Goal: Information Seeking & Learning: Learn about a topic

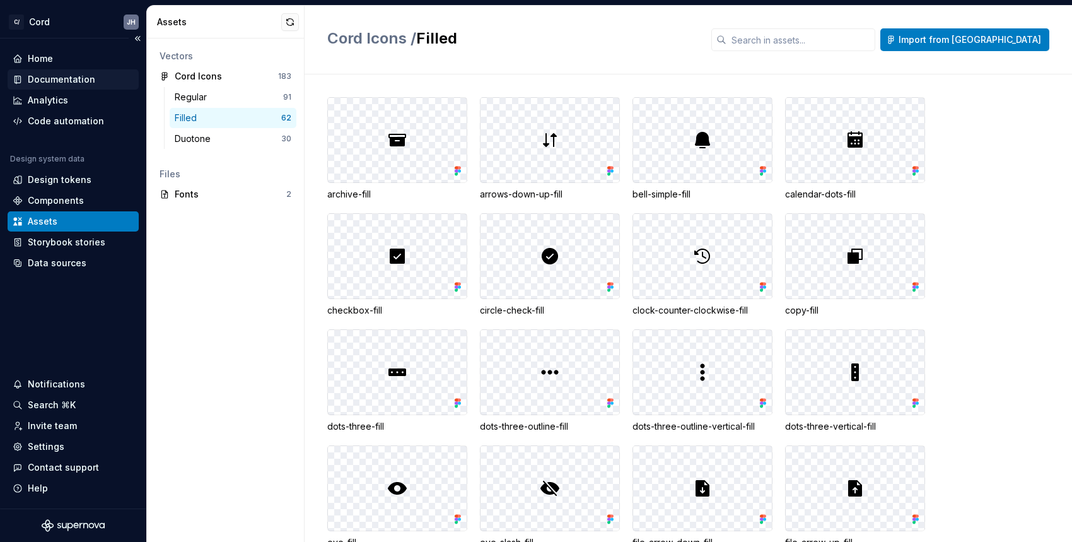
click at [57, 78] on div "Documentation" at bounding box center [61, 79] width 67 height 13
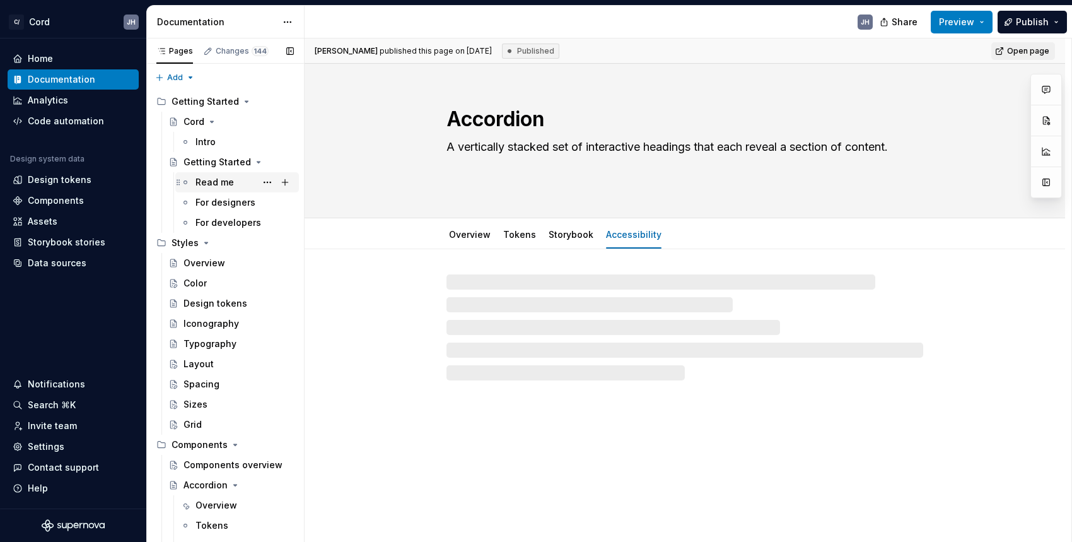
click at [218, 184] on div "Read me" at bounding box center [215, 182] width 38 height 13
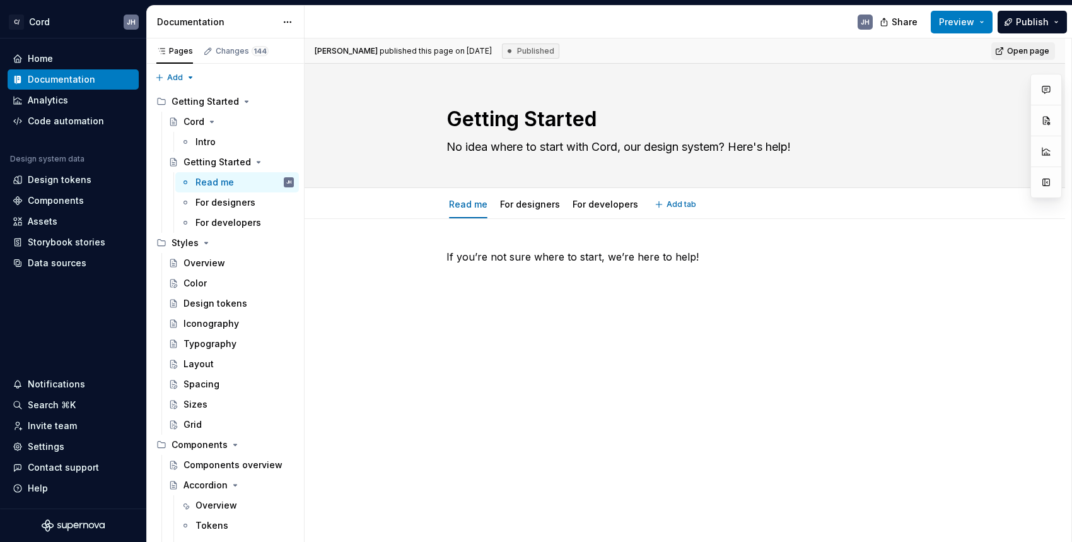
type textarea "*"
click at [233, 201] on div "For designers" at bounding box center [226, 202] width 60 height 13
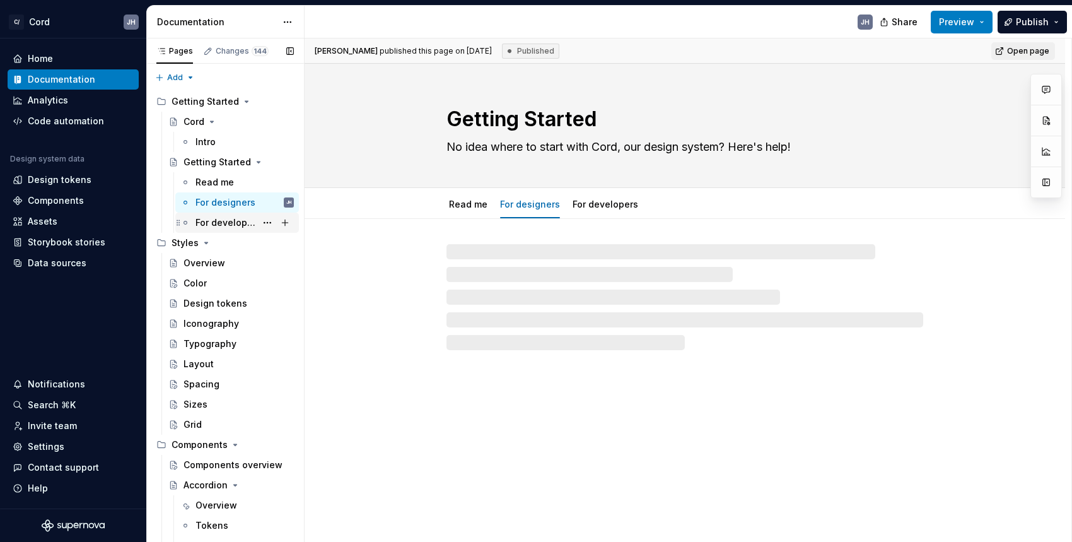
click at [234, 224] on div "For developers" at bounding box center [226, 222] width 61 height 13
click at [206, 144] on div "Intro" at bounding box center [206, 142] width 20 height 13
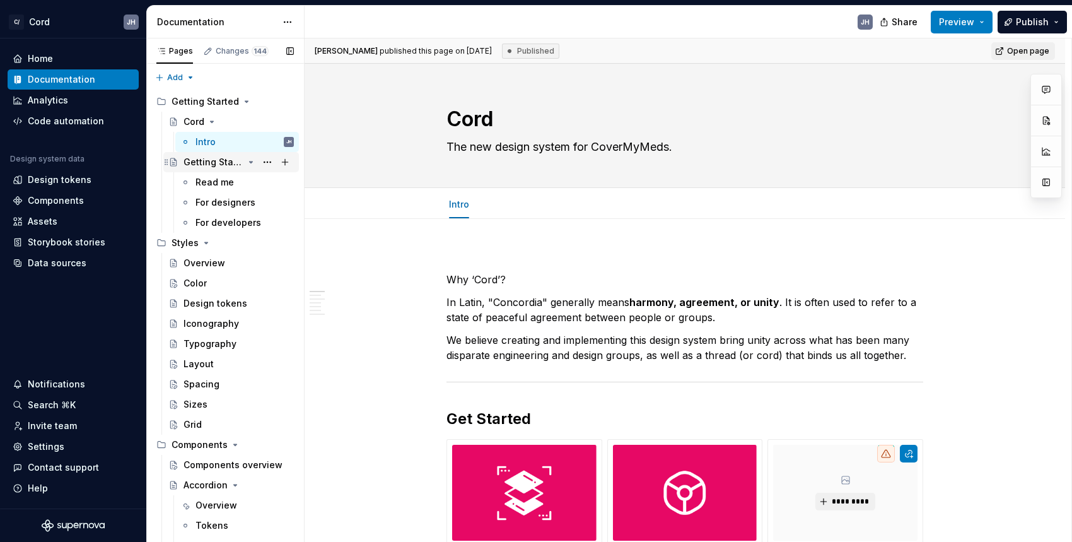
click at [207, 163] on div "Getting Started" at bounding box center [214, 162] width 60 height 13
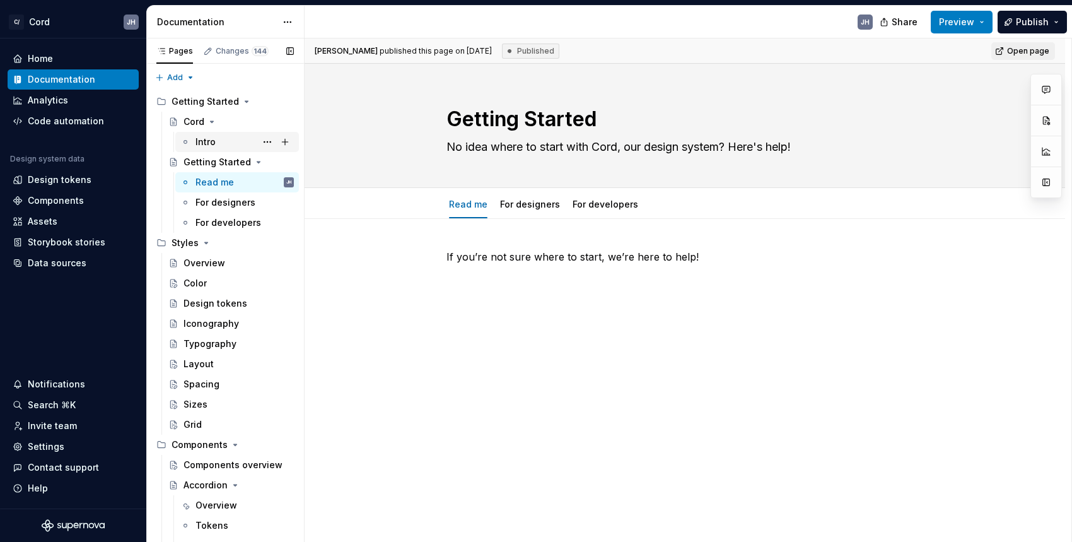
click at [201, 136] on div "Intro" at bounding box center [206, 142] width 20 height 13
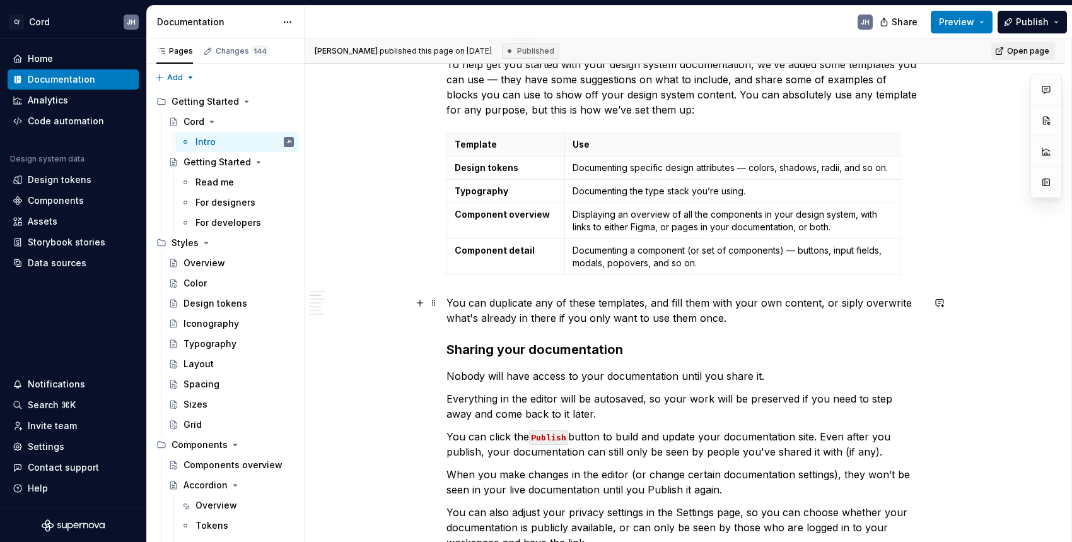
scroll to position [918, 0]
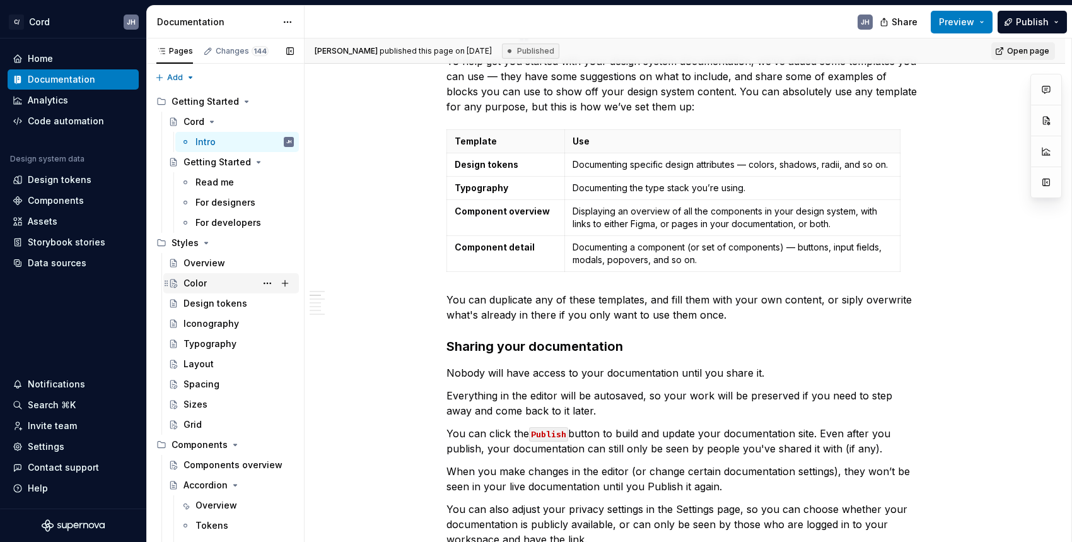
click at [232, 279] on div "Color" at bounding box center [239, 283] width 110 height 18
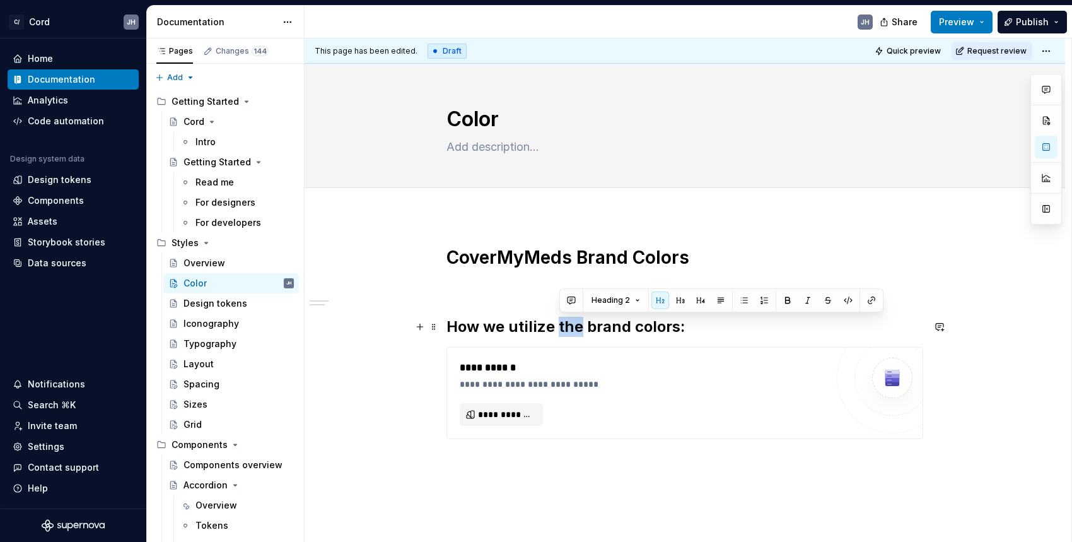
drag, startPoint x: 561, startPoint y: 327, endPoint x: 581, endPoint y: 327, distance: 20.2
click at [581, 327] on h2 "How we utilize the brand colors:" at bounding box center [685, 327] width 477 height 20
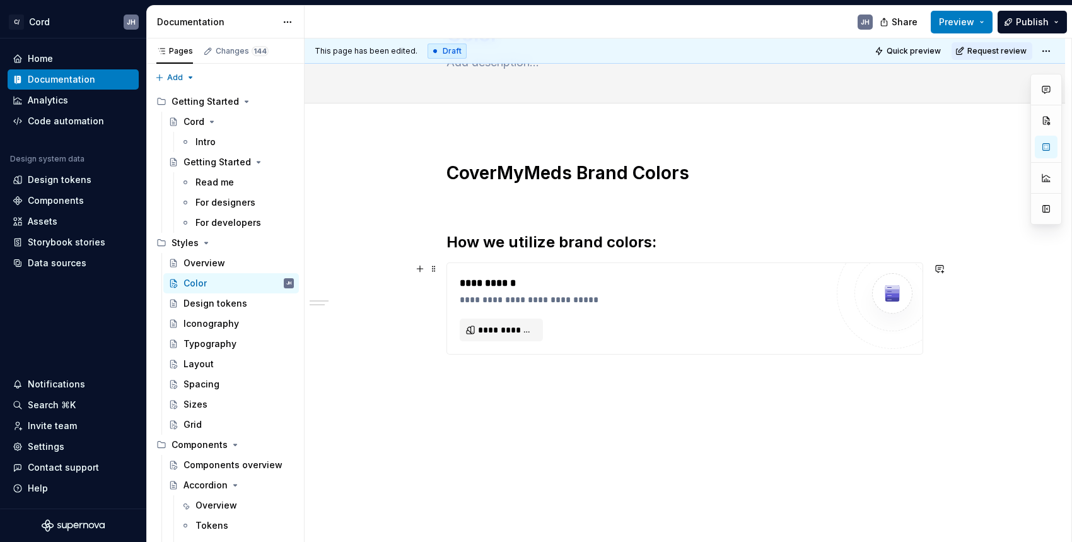
scroll to position [105, 0]
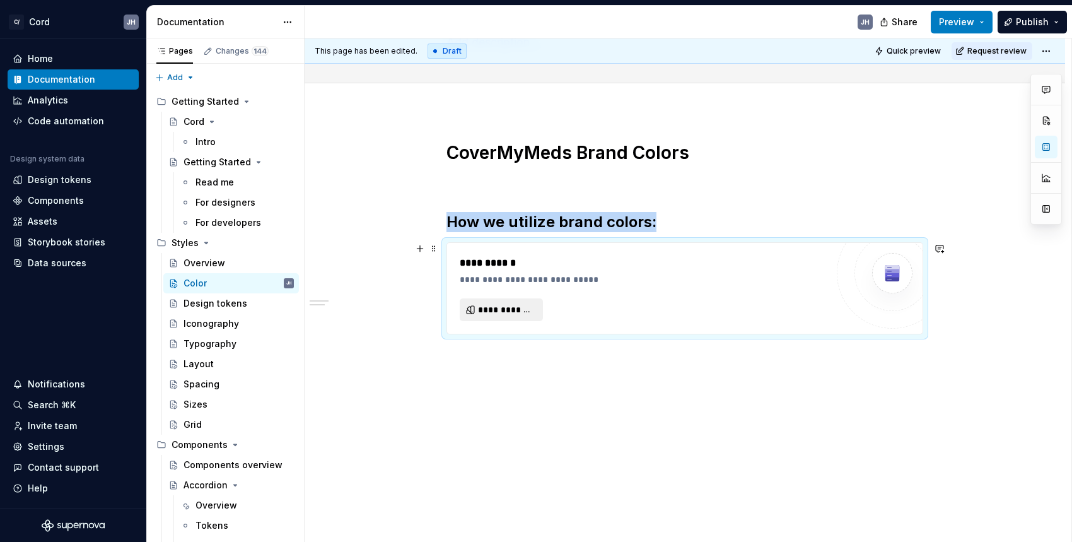
click at [526, 314] on span "**********" at bounding box center [506, 309] width 57 height 13
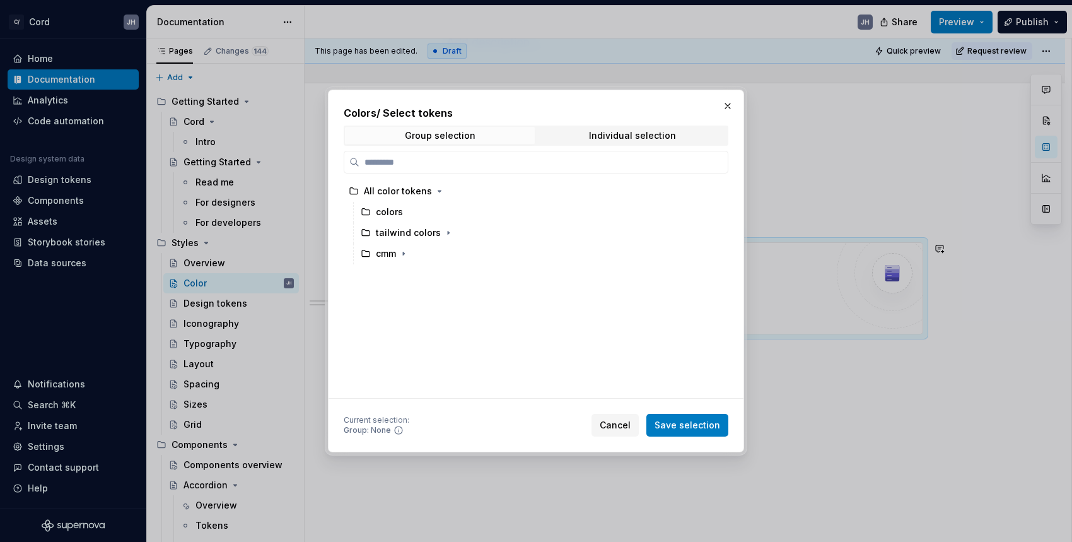
drag, startPoint x: 619, startPoint y: 424, endPoint x: 602, endPoint y: 329, distance: 96.1
click at [619, 424] on span "Cancel" at bounding box center [615, 425] width 31 height 13
